Goal: Task Accomplishment & Management: Complete application form

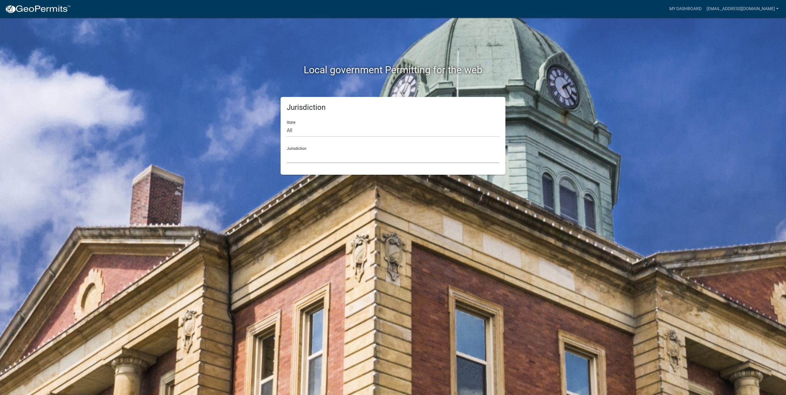
click at [316, 152] on select "[GEOGRAPHIC_DATA], [US_STATE] [GEOGRAPHIC_DATA], [US_STATE][PERSON_NAME][GEOGRA…" at bounding box center [393, 157] width 212 height 13
click at [311, 127] on select "All [US_STATE] [US_STATE] [US_STATE] [US_STATE] [US_STATE] [US_STATE] [US_STATE…" at bounding box center [393, 130] width 212 height 13
select select "[US_STATE]"
click at [287, 124] on select "All [US_STATE] [US_STATE] [US_STATE] [US_STATE] [US_STATE] [US_STATE] [US_STATE…" at bounding box center [393, 130] width 212 height 13
click at [312, 155] on select "[GEOGRAPHIC_DATA], [US_STATE] [GEOGRAPHIC_DATA], [US_STATE] [GEOGRAPHIC_DATA], …" at bounding box center [393, 157] width 212 height 13
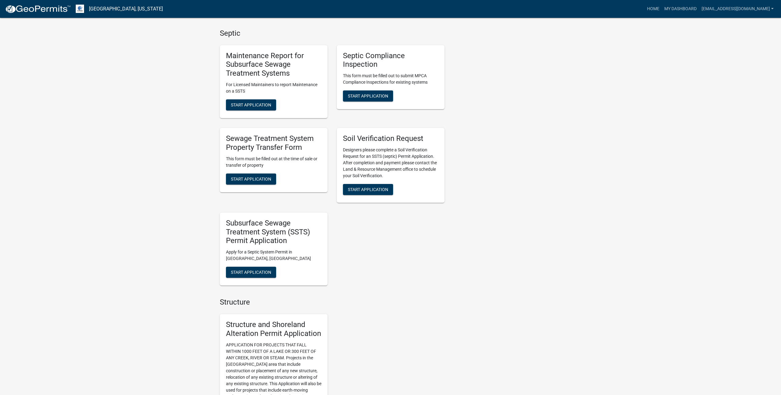
scroll to position [262, 0]
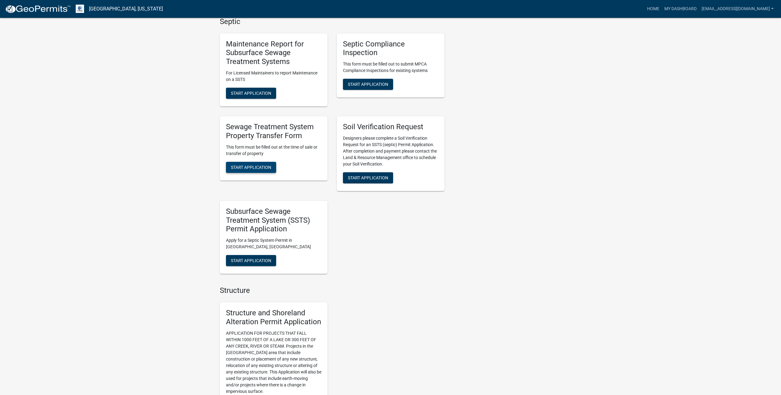
click at [262, 166] on span "Start Application" at bounding box center [251, 167] width 40 height 5
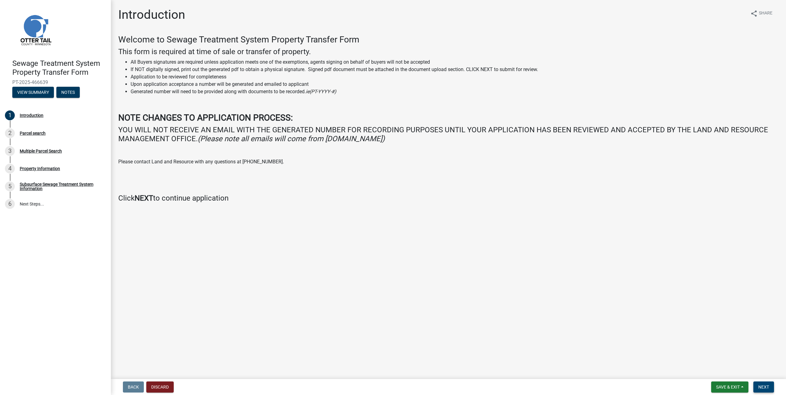
click at [762, 389] on span "Next" at bounding box center [763, 387] width 11 height 5
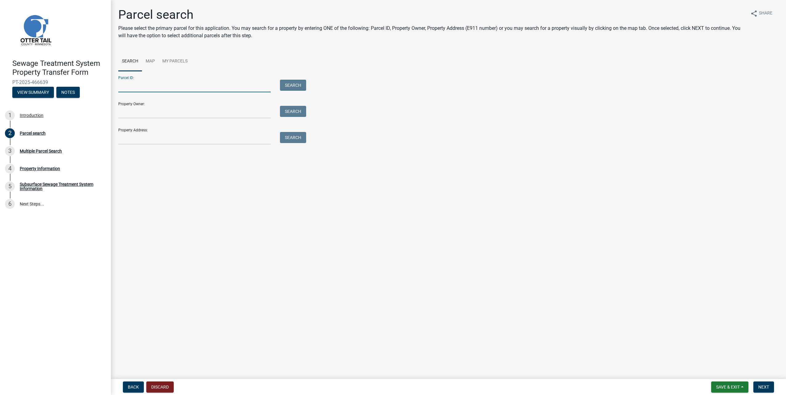
click at [172, 86] on input "Parcel ID:" at bounding box center [194, 86] width 152 height 13
type input "20000140080016"
click at [280, 80] on button "Search" at bounding box center [293, 85] width 26 height 11
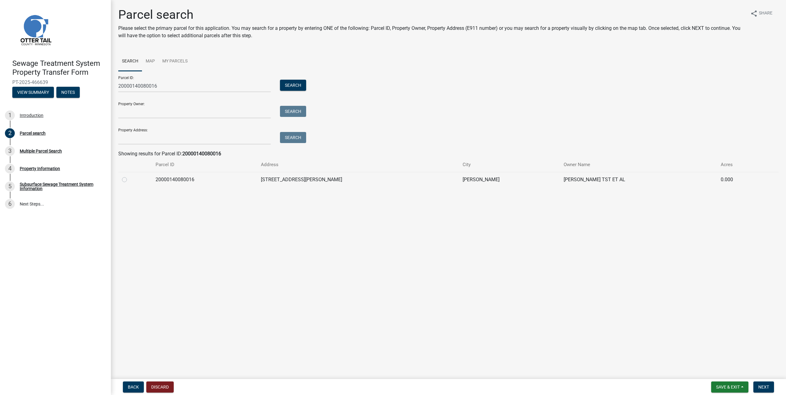
click at [129, 176] on label at bounding box center [129, 176] width 0 height 0
click at [129, 180] on input "radio" at bounding box center [131, 178] width 4 height 4
radio input "true"
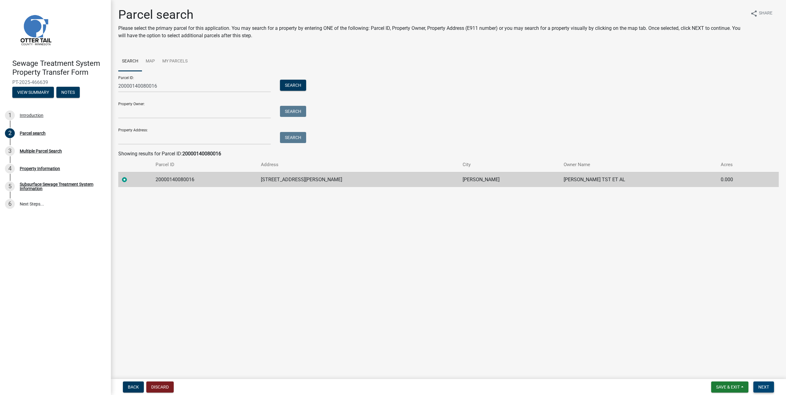
click at [760, 390] on button "Next" at bounding box center [763, 387] width 21 height 11
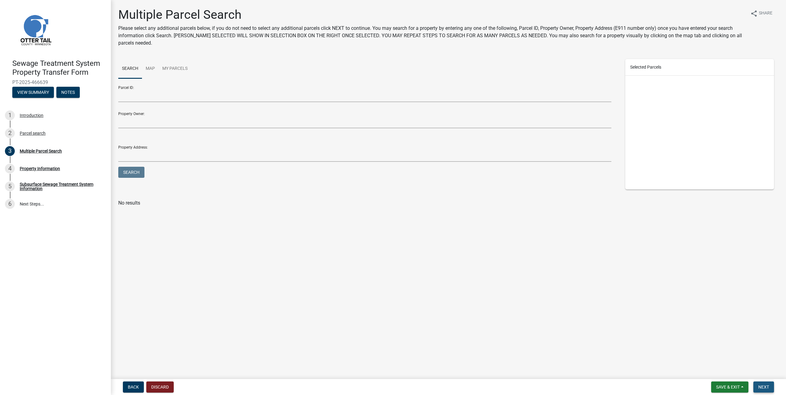
click at [766, 386] on span "Next" at bounding box center [763, 387] width 11 height 5
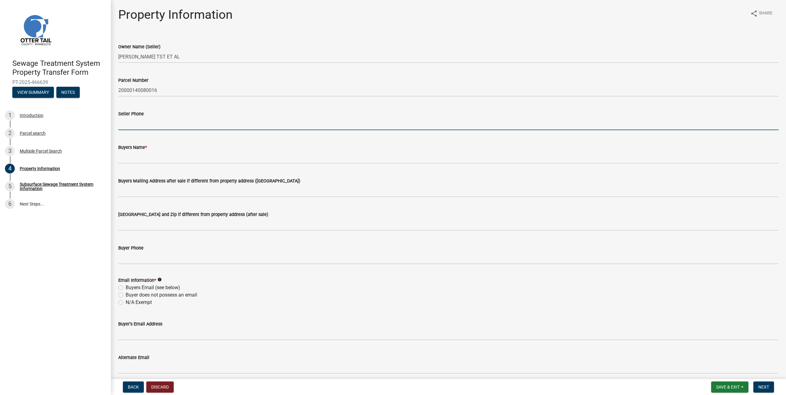
click at [207, 119] on input "Seller Phone" at bounding box center [448, 124] width 660 height 13
type input "6512486251"
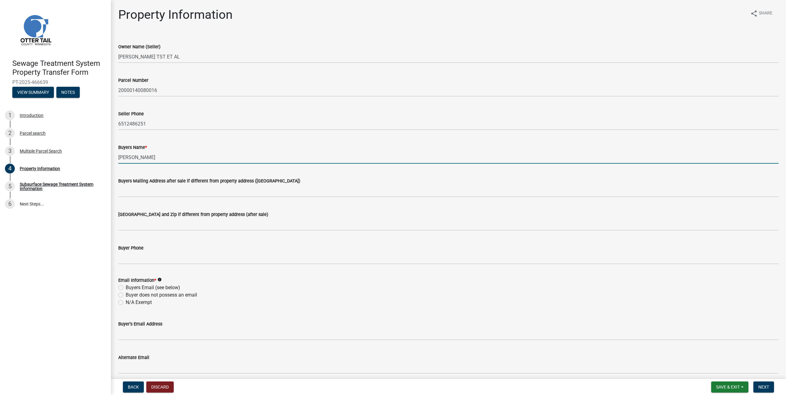
type input "[PERSON_NAME]"
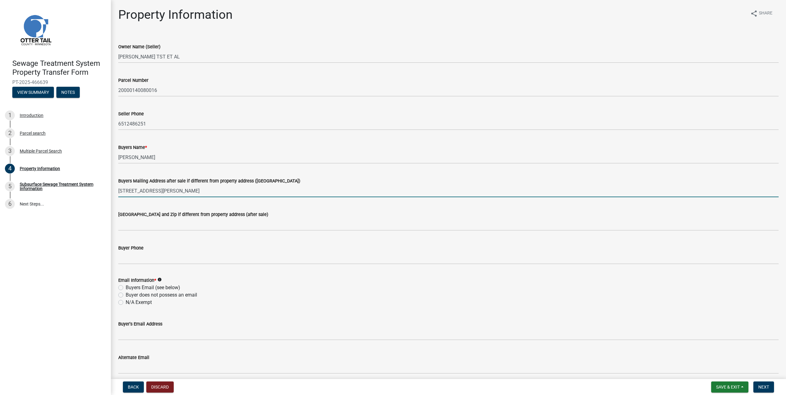
type input "[STREET_ADDRESS][PERSON_NAME]"
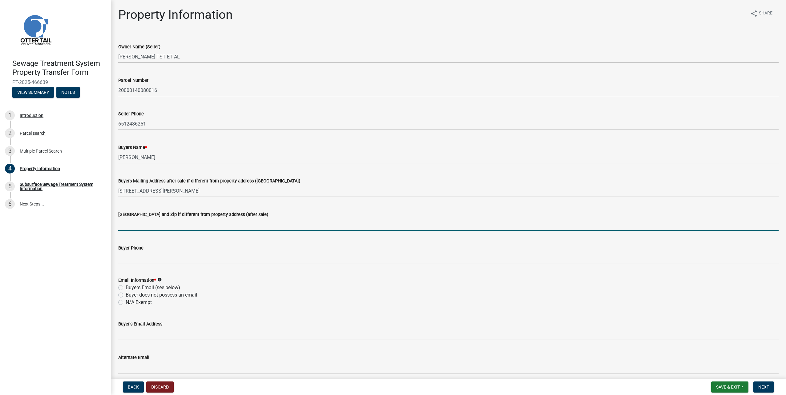
click at [206, 222] on input "[GEOGRAPHIC_DATA] and Zip if different from property address (after sale)" at bounding box center [448, 224] width 660 height 13
type input "[GEOGRAPHIC_DATA], [GEOGRAPHIC_DATA] 56573"
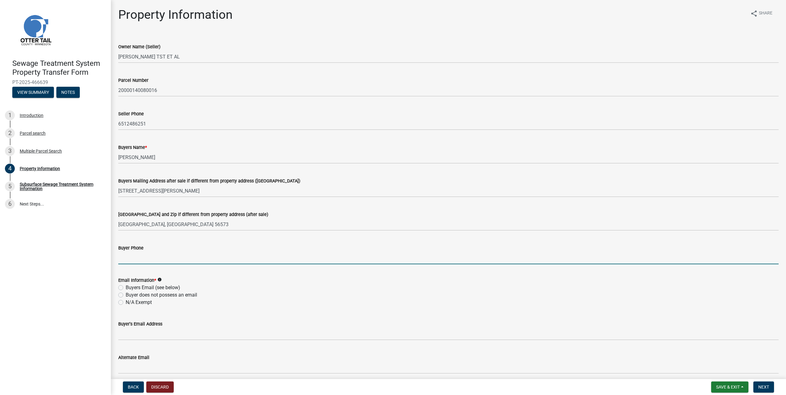
click at [168, 261] on input "Buyer Phone" at bounding box center [448, 258] width 660 height 13
type input "2188471297"
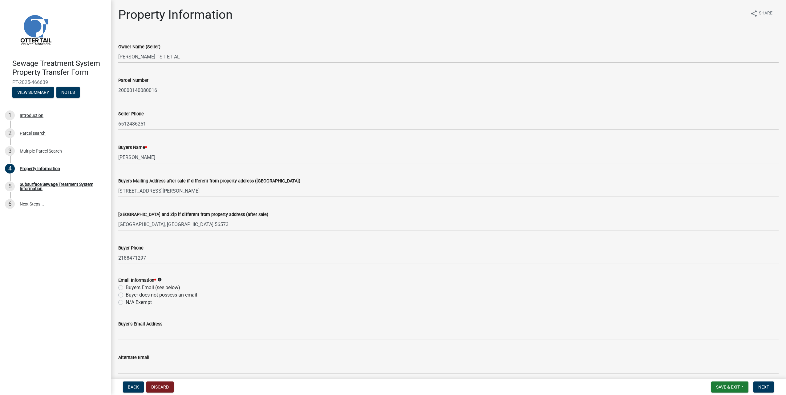
click at [165, 294] on label "Buyer does not possess an email" at bounding box center [161, 295] width 71 height 7
click at [130, 294] on input "Buyer does not possess an email" at bounding box center [128, 294] width 4 height 4
radio input "true"
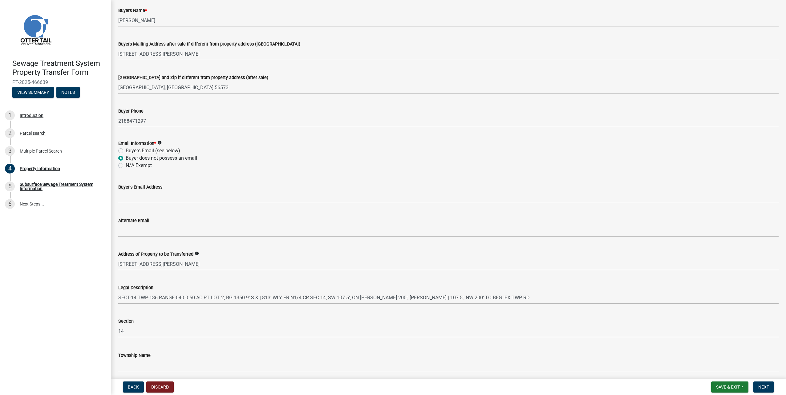
scroll to position [161, 0]
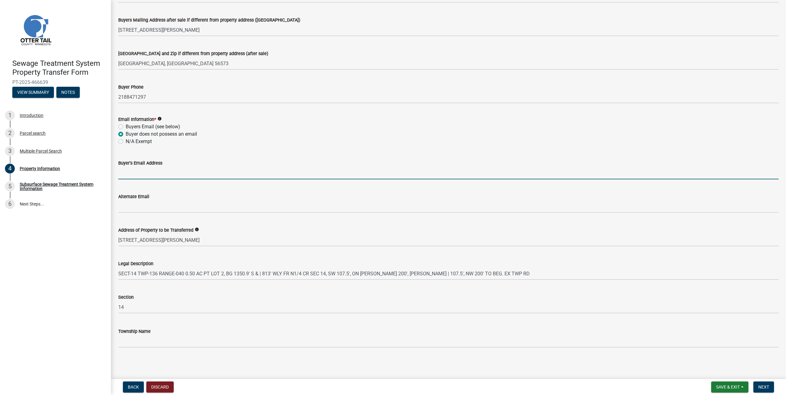
click at [148, 171] on input "Buyer's Email Address" at bounding box center [448, 173] width 660 height 13
type input "[EMAIL_ADDRESS][DOMAIN_NAME]"
click at [771, 389] on button "Next" at bounding box center [763, 387] width 21 height 11
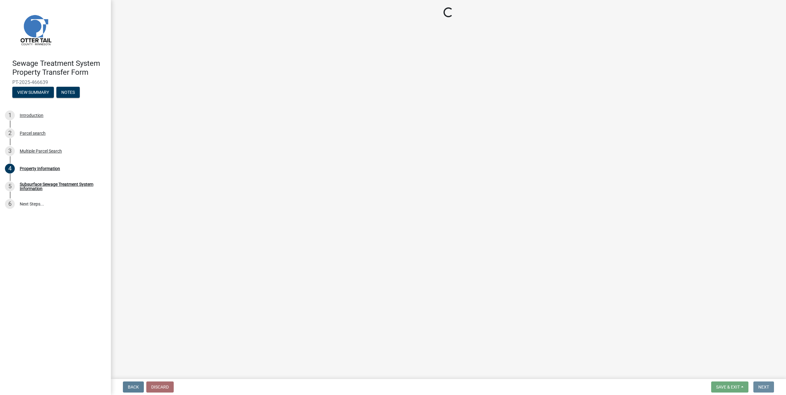
scroll to position [0, 0]
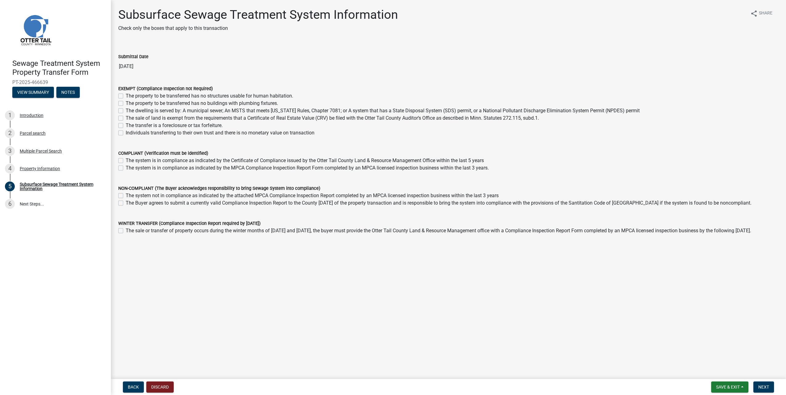
click at [179, 161] on label "The system is in compliance as indicated by the Certificate of Compliance issue…" at bounding box center [305, 160] width 358 height 7
click at [130, 161] on input "The system is in compliance as indicated by the Certificate of Compliance issue…" at bounding box center [128, 159] width 4 height 4
checkbox input "true"
checkbox input "false"
click at [764, 387] on span "Next" at bounding box center [763, 387] width 11 height 5
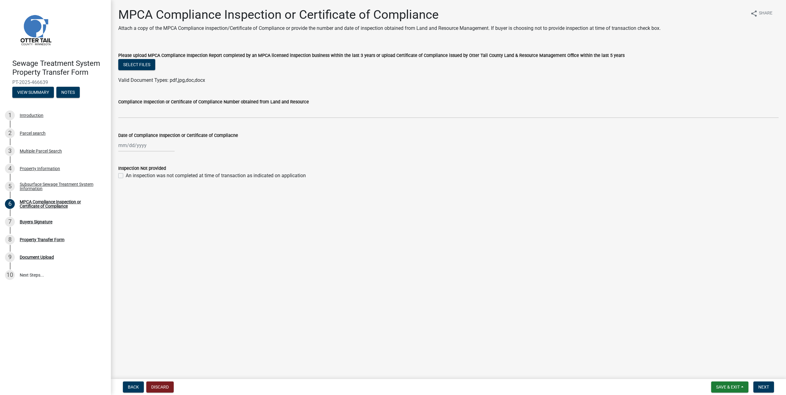
click at [136, 148] on div at bounding box center [146, 145] width 56 height 13
select select "8"
select select "2025"
click at [145, 206] on div "20" at bounding box center [144, 208] width 10 height 10
type input "[DATE]"
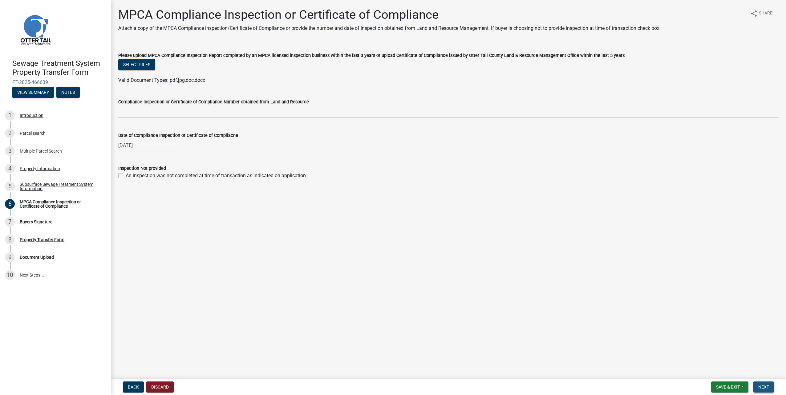
click at [764, 382] on button "Next" at bounding box center [763, 387] width 21 height 11
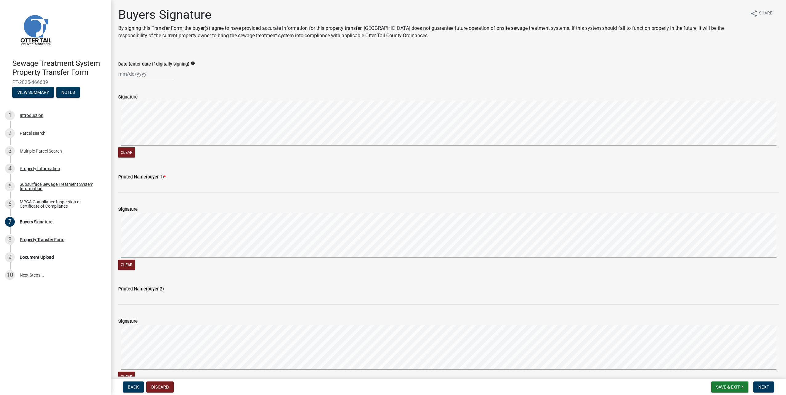
select select "8"
select select "2025"
click at [122, 74] on div "[PERSON_NAME] Feb Mar Apr [PERSON_NAME][DATE] Oct Nov [DATE] 1526 1527 1528 152…" at bounding box center [146, 74] width 56 height 13
click at [151, 73] on input "Date (enter date if digitally signing)" at bounding box center [146, 74] width 56 height 13
click at [146, 134] on div "20" at bounding box center [144, 136] width 10 height 10
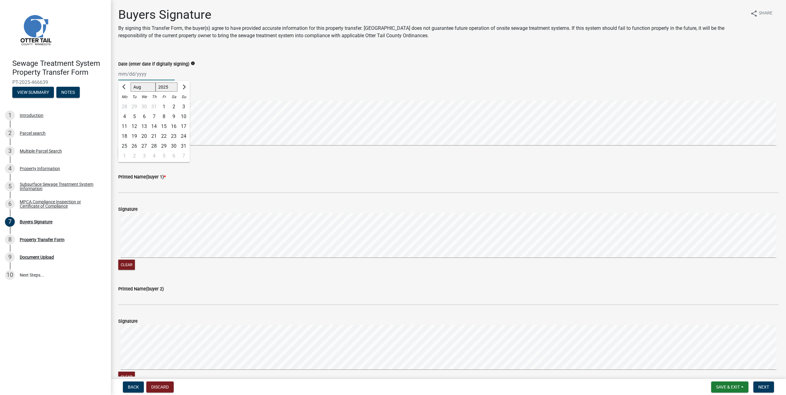
type input "[DATE]"
click at [194, 118] on form "Signature Clear" at bounding box center [448, 122] width 660 height 73
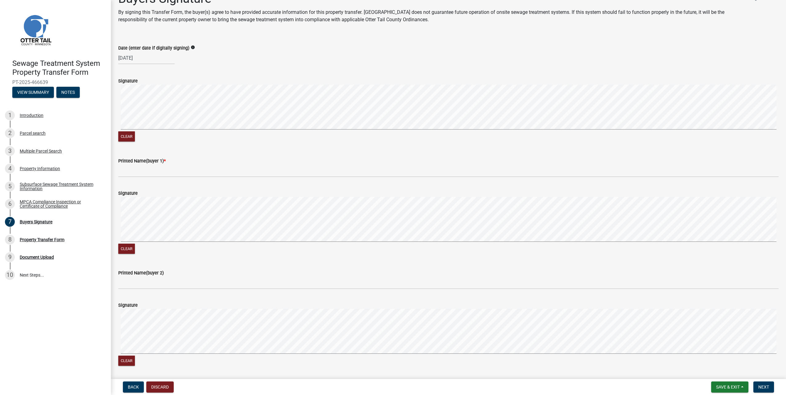
scroll to position [15, 0]
click at [758, 386] on span "Next" at bounding box center [763, 387] width 11 height 5
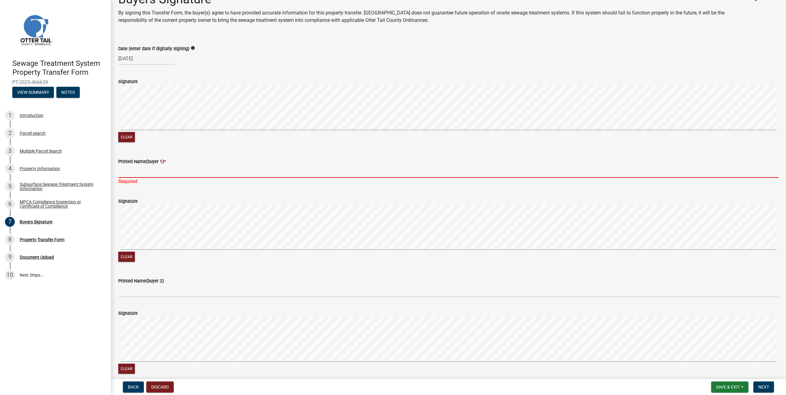
click at [132, 171] on input "Printed Name(buyer 1) *" at bounding box center [448, 171] width 660 height 13
type input "[PERSON_NAME]"
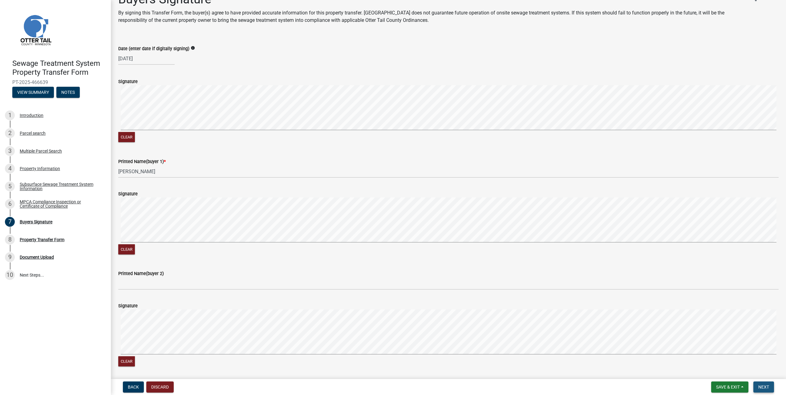
click at [763, 385] on span "Next" at bounding box center [763, 387] width 11 height 5
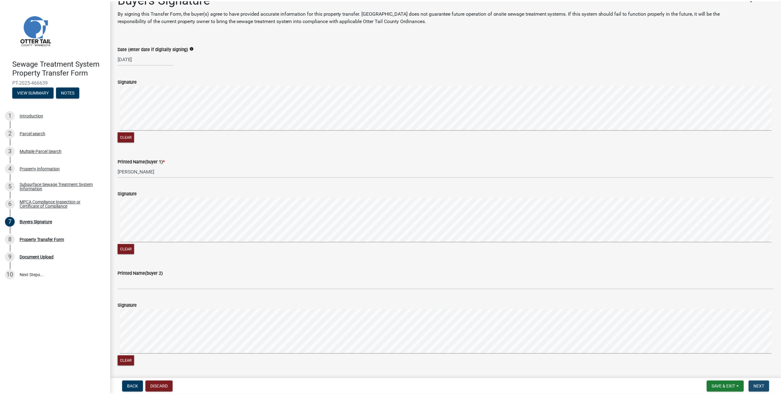
scroll to position [0, 0]
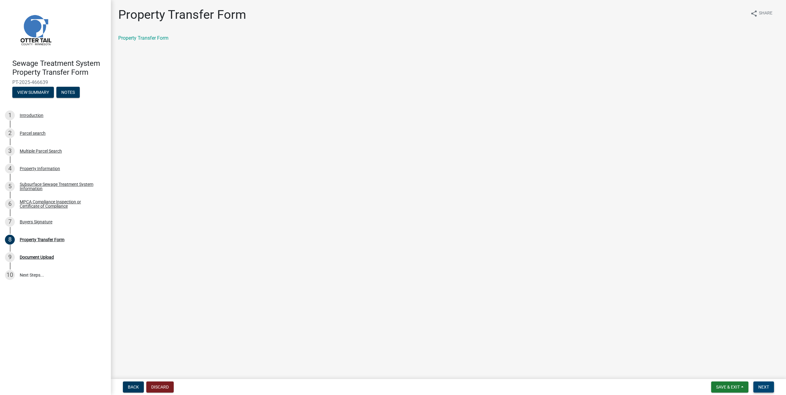
click at [771, 388] on button "Next" at bounding box center [763, 387] width 21 height 11
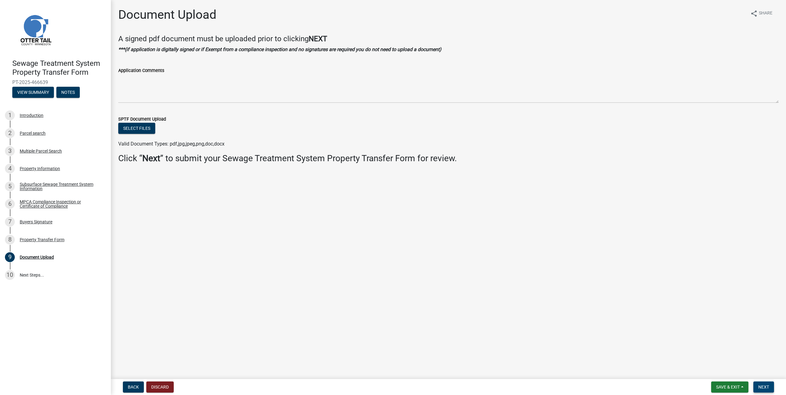
click at [765, 385] on span "Next" at bounding box center [763, 387] width 11 height 5
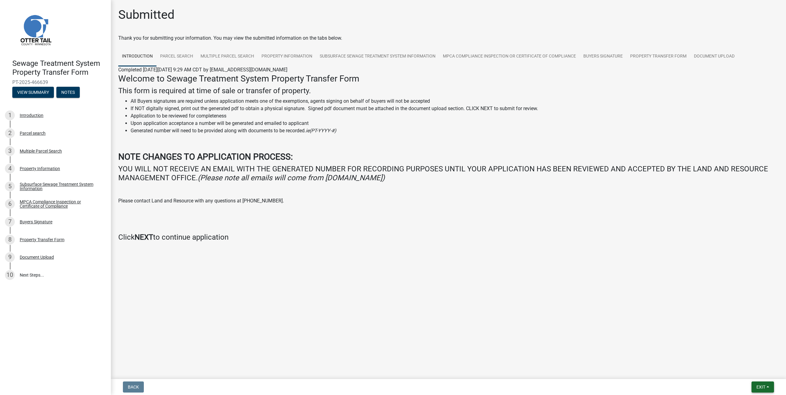
click at [764, 387] on span "Exit" at bounding box center [760, 387] width 9 height 5
click at [755, 371] on button "Save & Exit" at bounding box center [748, 371] width 49 height 15
